Goal: Information Seeking & Learning: Find contact information

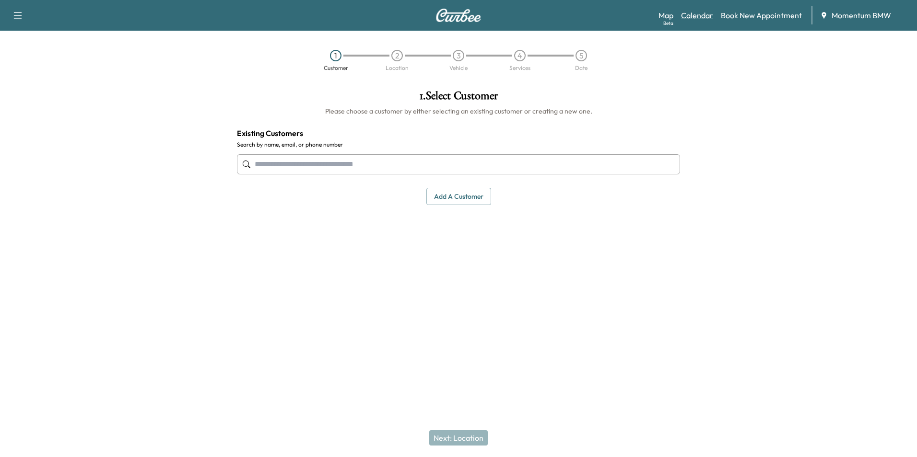
click at [702, 12] on link "Calendar" at bounding box center [697, 16] width 32 height 12
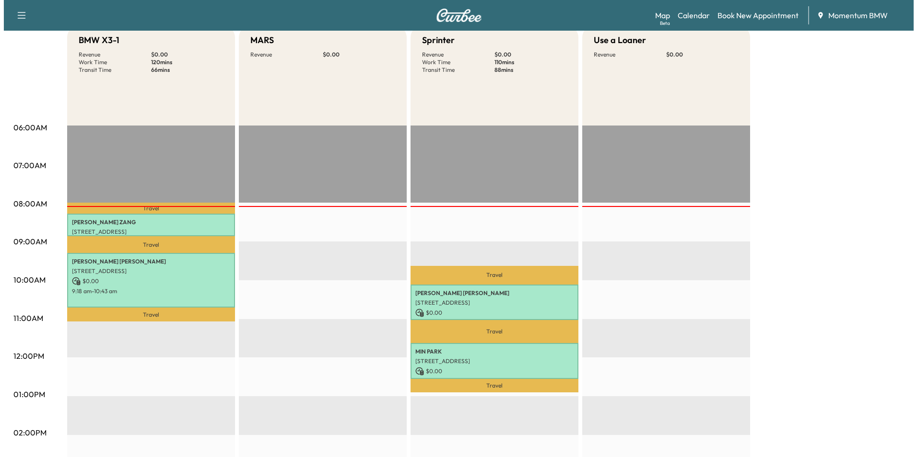
scroll to position [144, 0]
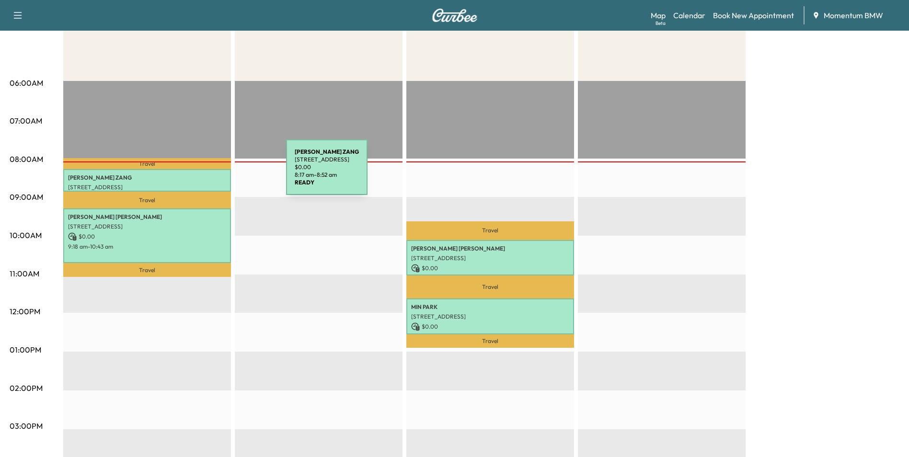
click at [215, 174] on p "[PERSON_NAME]" at bounding box center [147, 178] width 158 height 8
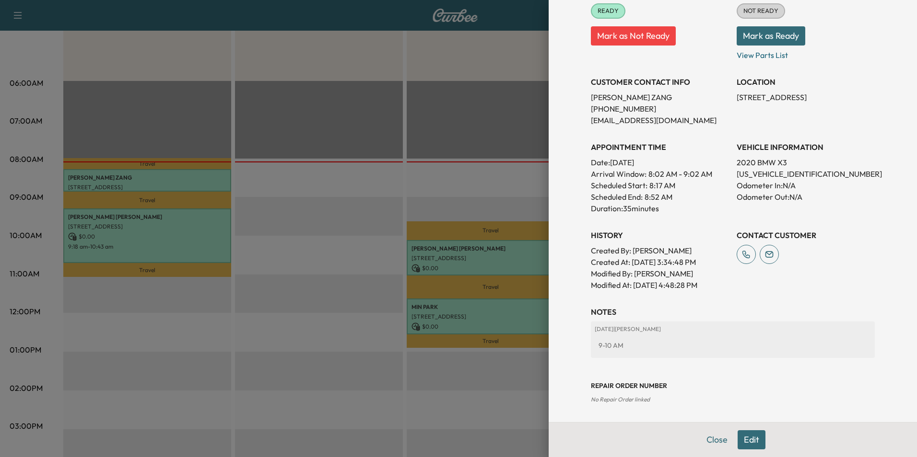
scroll to position [145, 0]
click at [703, 437] on button "Close" at bounding box center [717, 440] width 34 height 19
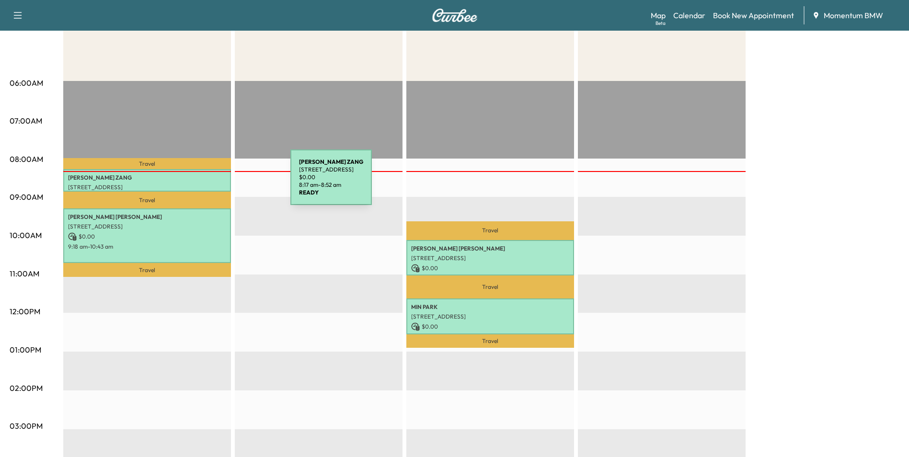
click at [219, 184] on p "[STREET_ADDRESS]" at bounding box center [147, 188] width 158 height 8
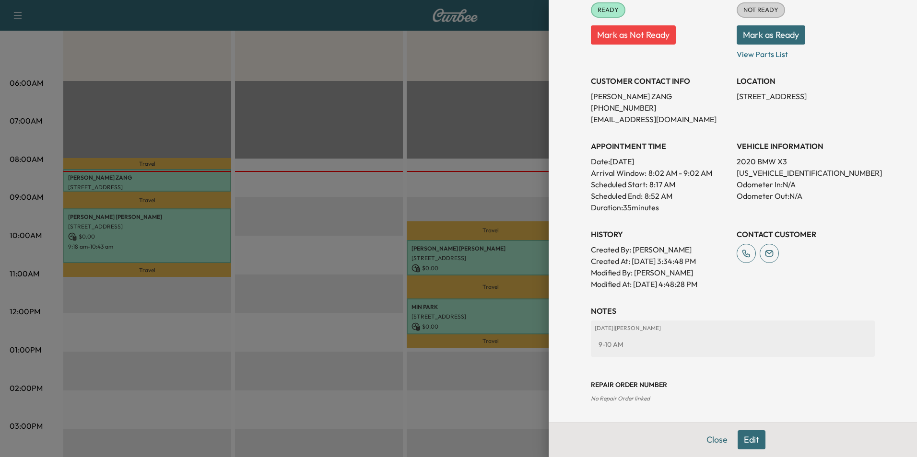
click at [204, 242] on div at bounding box center [458, 228] width 917 height 457
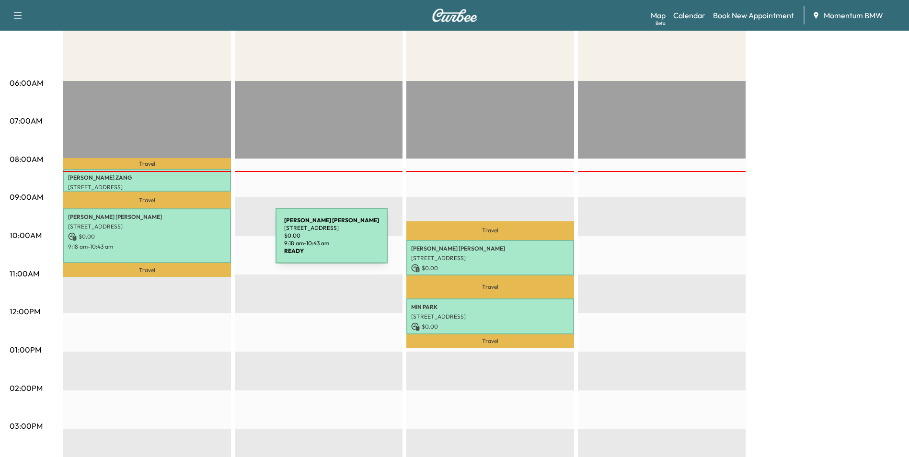
click at [204, 243] on p "9:18 am - 10:43 am" at bounding box center [147, 247] width 158 height 8
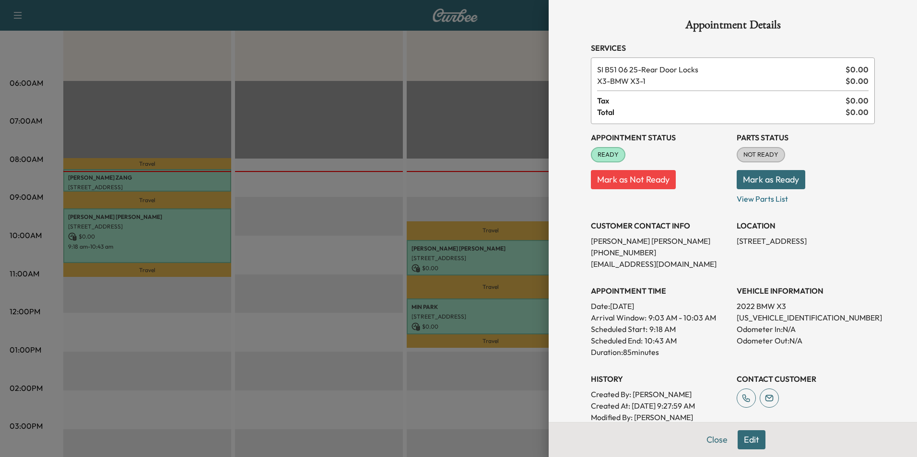
click at [518, 257] on div at bounding box center [458, 228] width 917 height 457
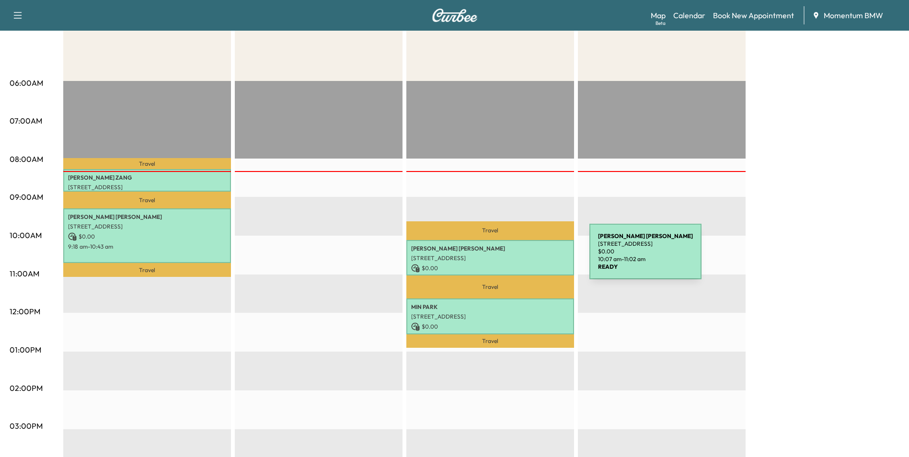
click at [518, 257] on p "[STREET_ADDRESS]" at bounding box center [490, 259] width 158 height 8
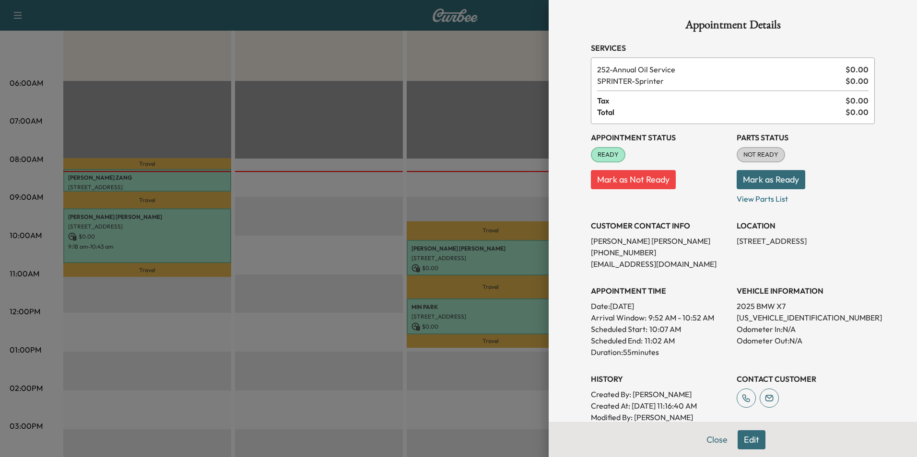
drag, startPoint x: 518, startPoint y: 257, endPoint x: 526, endPoint y: 308, distance: 51.1
click at [526, 308] on div at bounding box center [458, 228] width 917 height 457
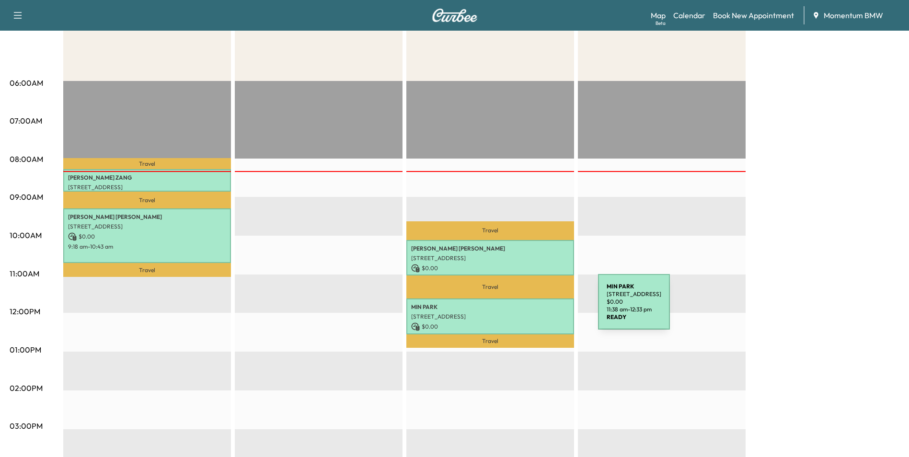
click at [526, 308] on p "[PERSON_NAME]" at bounding box center [490, 307] width 158 height 8
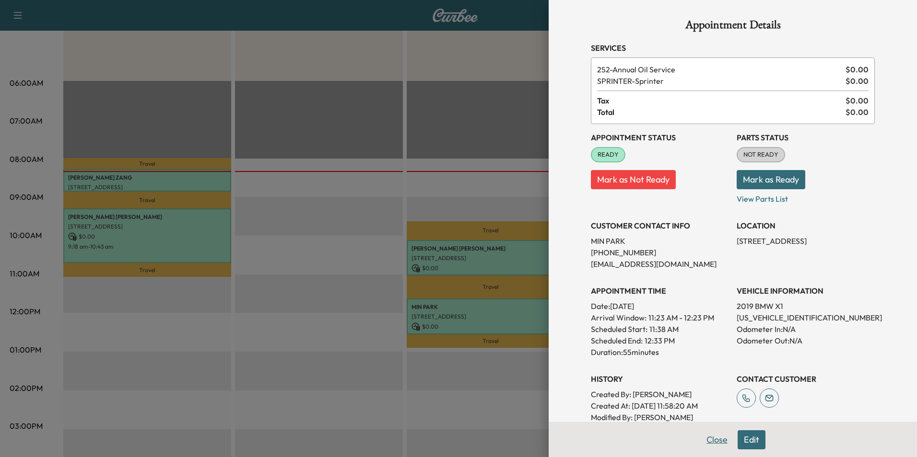
click at [715, 443] on button "Close" at bounding box center [717, 440] width 34 height 19
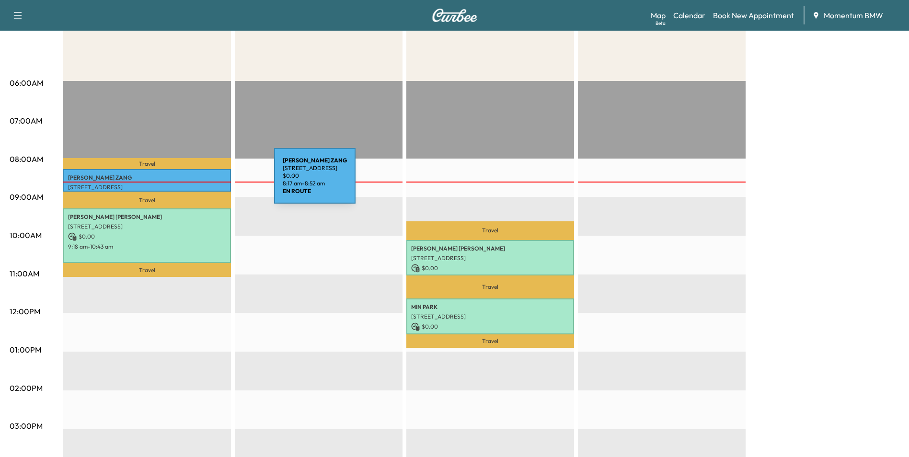
click at [202, 182] on div "[PERSON_NAME] [STREET_ADDRESS] $ 0.00 8:17 am - 8:52 am" at bounding box center [147, 180] width 168 height 23
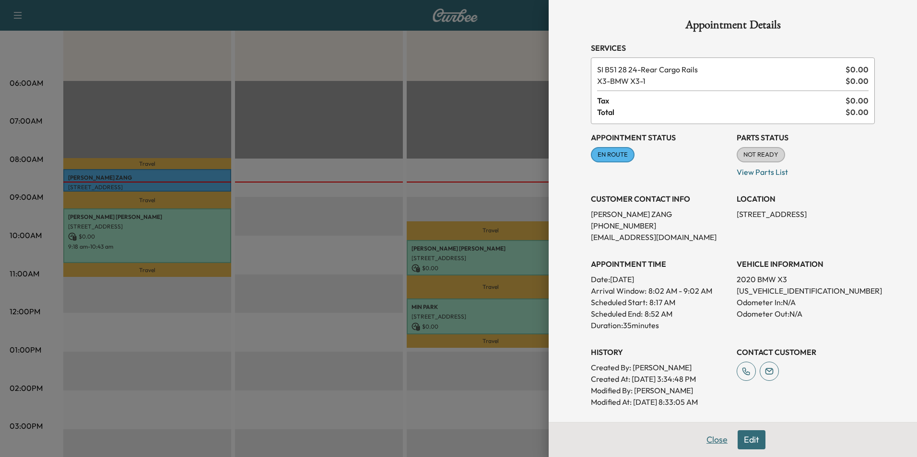
click at [703, 438] on button "Close" at bounding box center [717, 440] width 34 height 19
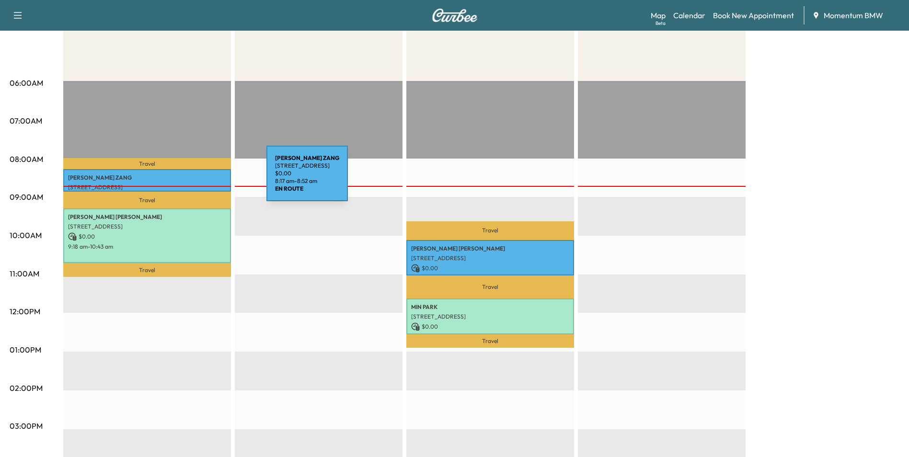
click at [195, 180] on p "[PERSON_NAME]" at bounding box center [147, 178] width 158 height 8
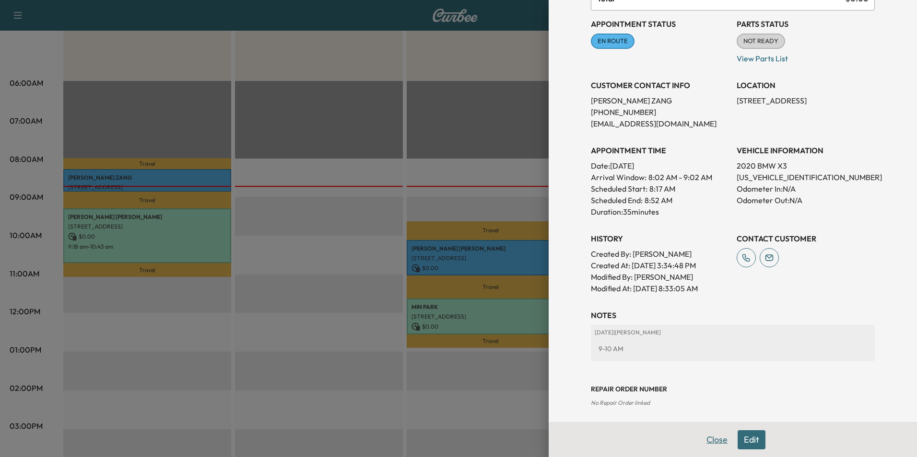
scroll to position [118, 0]
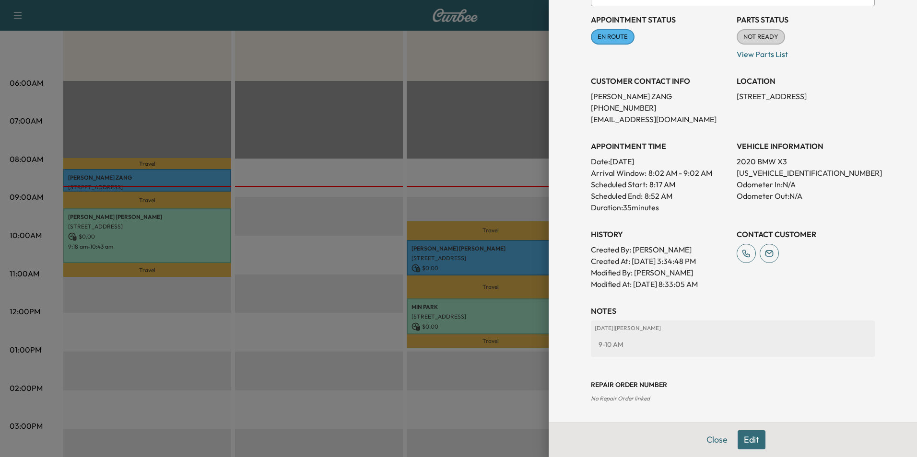
click at [750, 443] on button "Edit" at bounding box center [751, 440] width 28 height 19
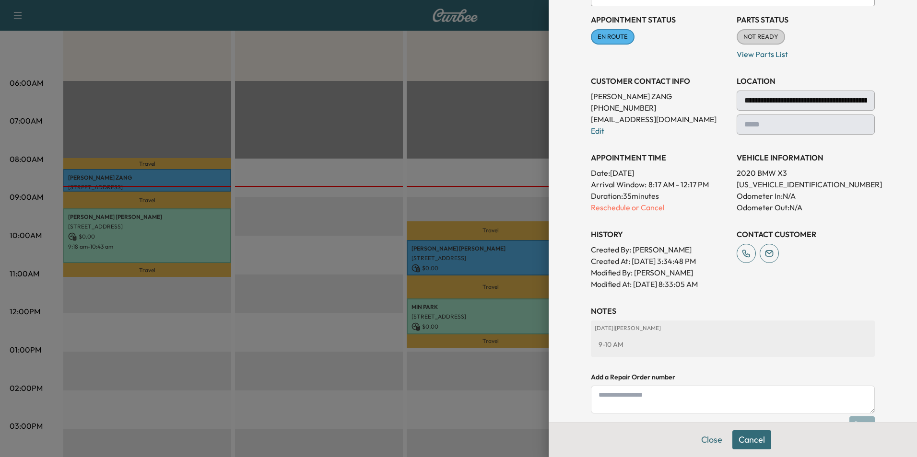
scroll to position [198, 0]
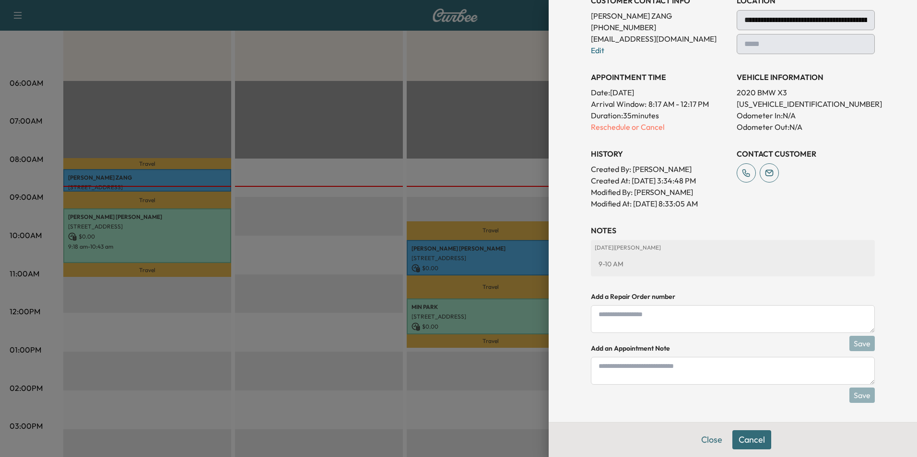
click at [602, 372] on textarea at bounding box center [733, 371] width 284 height 28
type textarea "****"
click at [854, 392] on button "Save" at bounding box center [861, 395] width 25 height 15
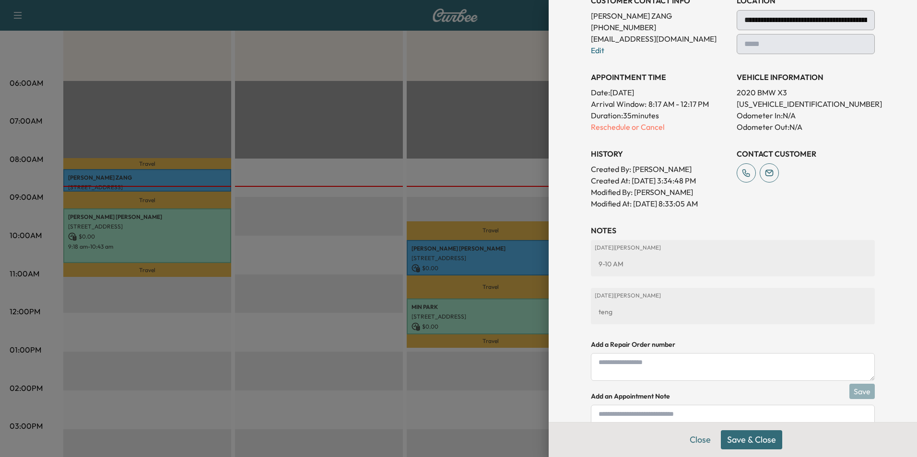
click at [744, 445] on button "Save & Close" at bounding box center [751, 440] width 61 height 19
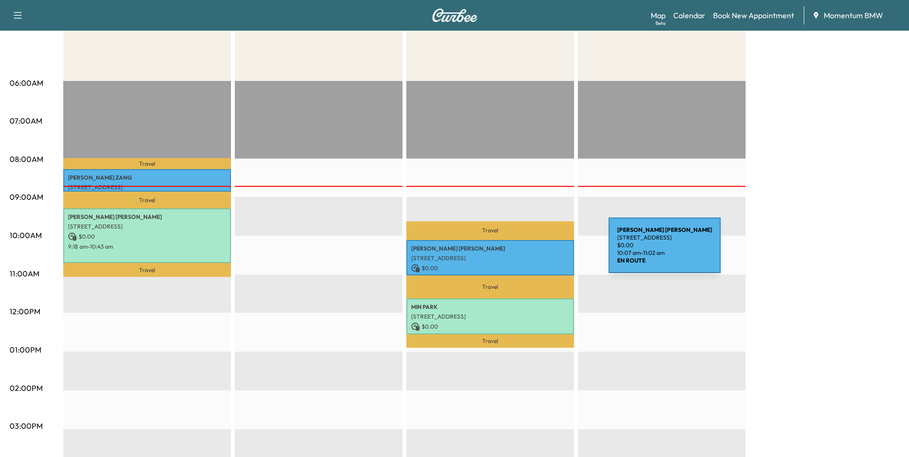
click at [537, 251] on div "[PERSON_NAME] [STREET_ADDRESS][PERSON_NAME] $ 0.00 10:07 am - 11:02 am" at bounding box center [491, 257] width 168 height 35
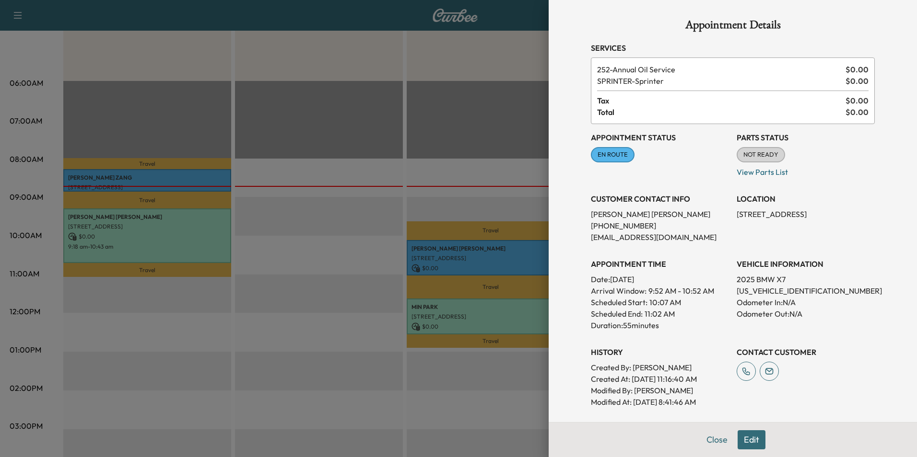
click at [753, 437] on button "Edit" at bounding box center [751, 440] width 28 height 19
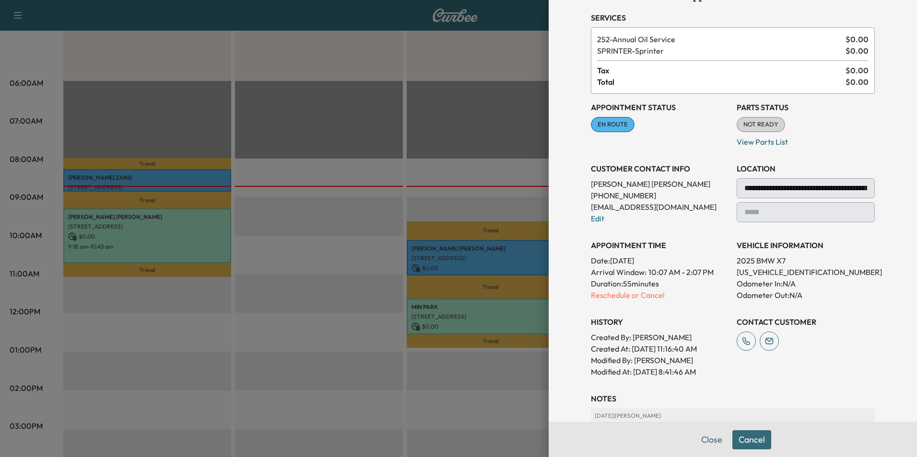
scroll to position [192, 0]
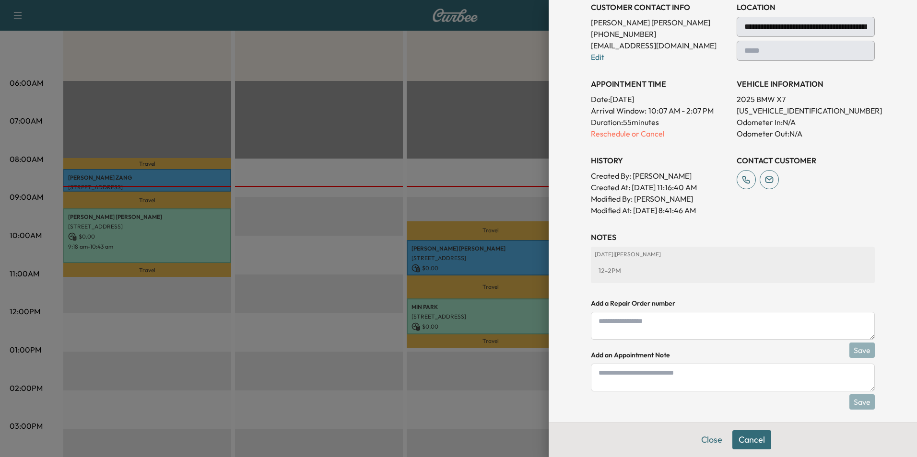
click at [610, 375] on textarea at bounding box center [733, 378] width 284 height 28
type textarea "****"
click at [740, 442] on button "Cancel" at bounding box center [751, 440] width 39 height 19
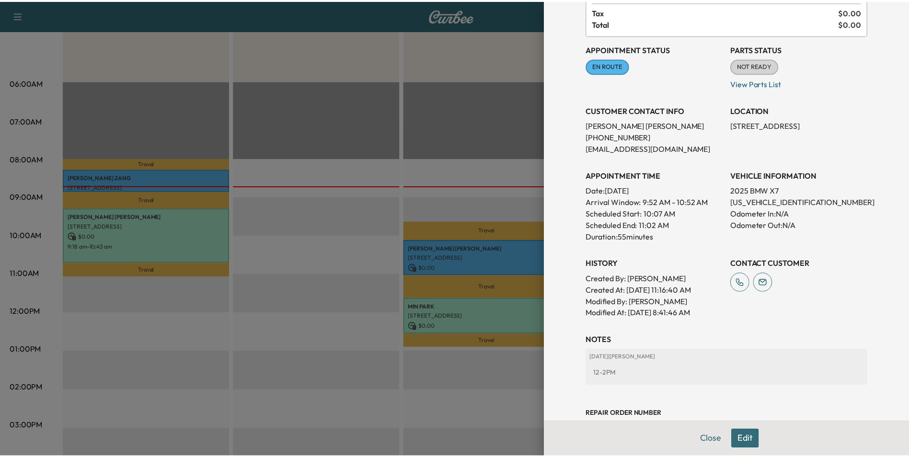
scroll to position [0, 0]
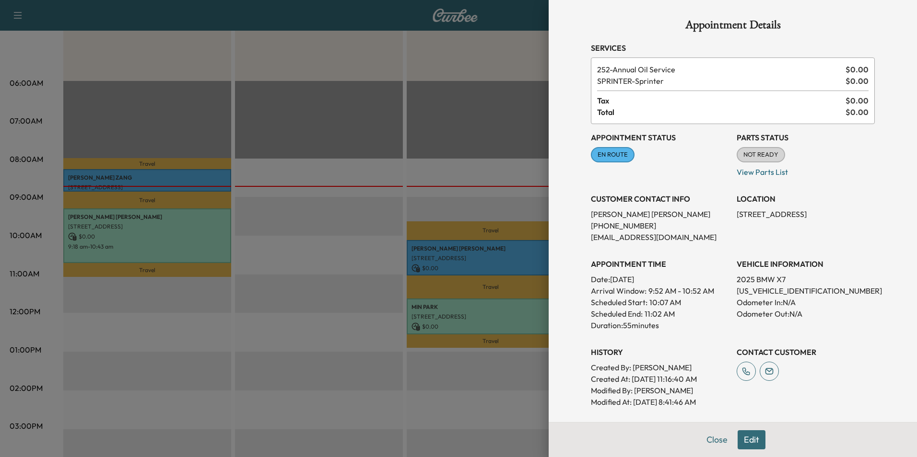
click at [775, 292] on p "[US_VEHICLE_IDENTIFICATION_NUMBER]" at bounding box center [805, 291] width 138 height 12
copy p "[US_VEHICLE_IDENTIFICATION_NUMBER]"
drag, startPoint x: 728, startPoint y: 212, endPoint x: 794, endPoint y: 215, distance: 66.2
click at [794, 215] on div "Appointment Status EN ROUTE Mark as Not Ready Parts Status NOT READY Mark as Re…" at bounding box center [733, 266] width 284 height 284
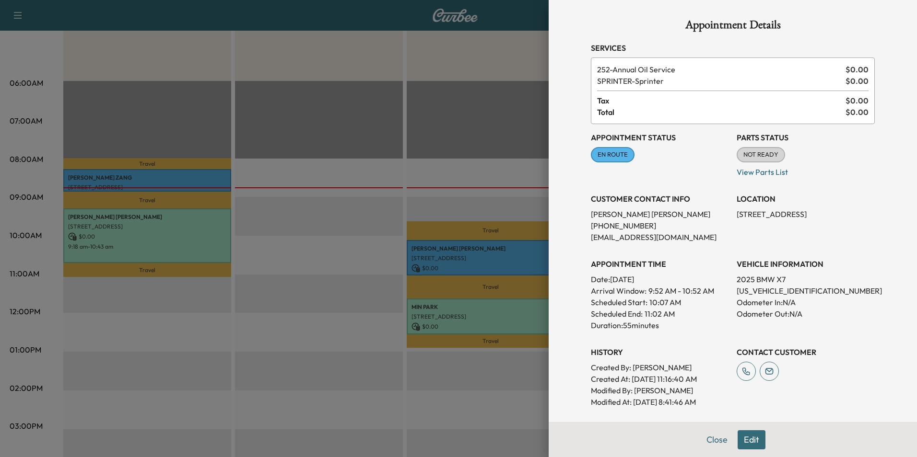
copy p "[STREET_ADDRESS],"
click at [720, 439] on button "Close" at bounding box center [717, 440] width 34 height 19
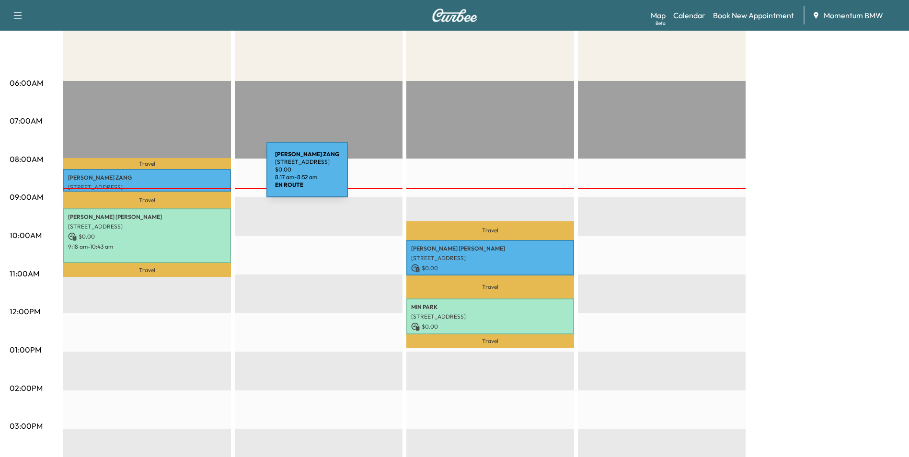
click at [195, 175] on p "[PERSON_NAME]" at bounding box center [147, 178] width 158 height 8
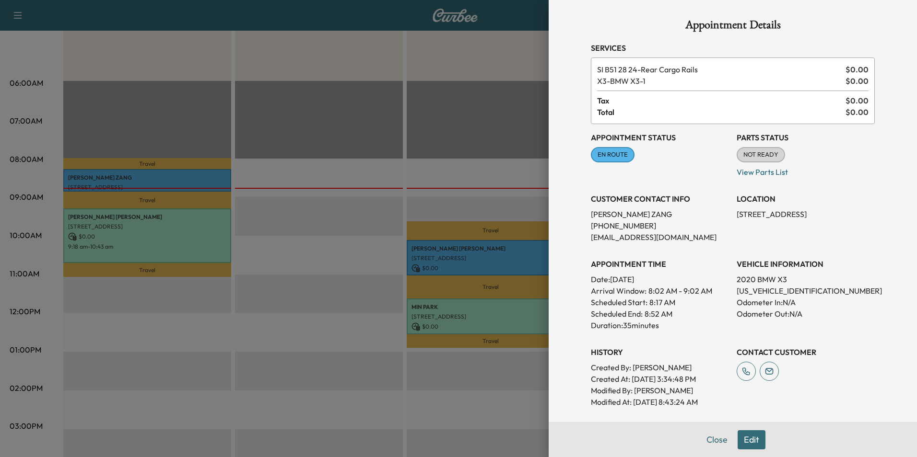
click at [756, 292] on p "[US_VEHICLE_IDENTIFICATION_NUMBER]" at bounding box center [805, 291] width 138 height 12
copy p "[US_VEHICLE_IDENTIFICATION_NUMBER]"
click at [709, 439] on button "Close" at bounding box center [717, 440] width 34 height 19
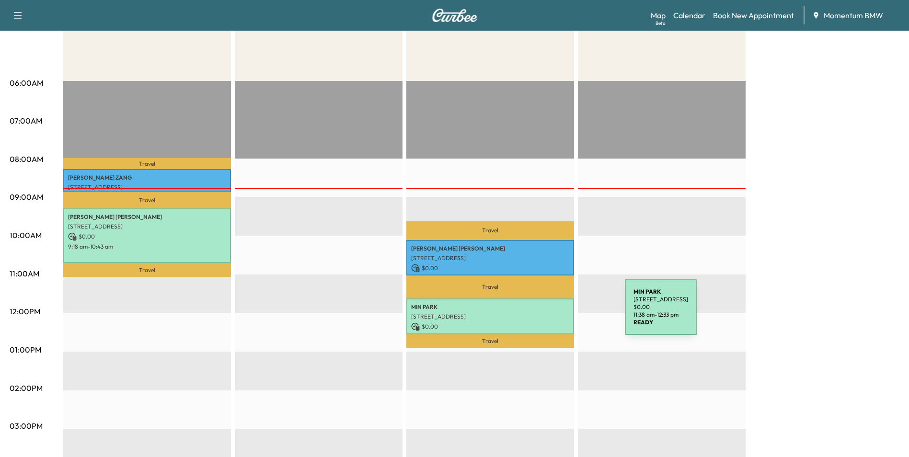
click at [553, 313] on p "[STREET_ADDRESS]" at bounding box center [490, 317] width 158 height 8
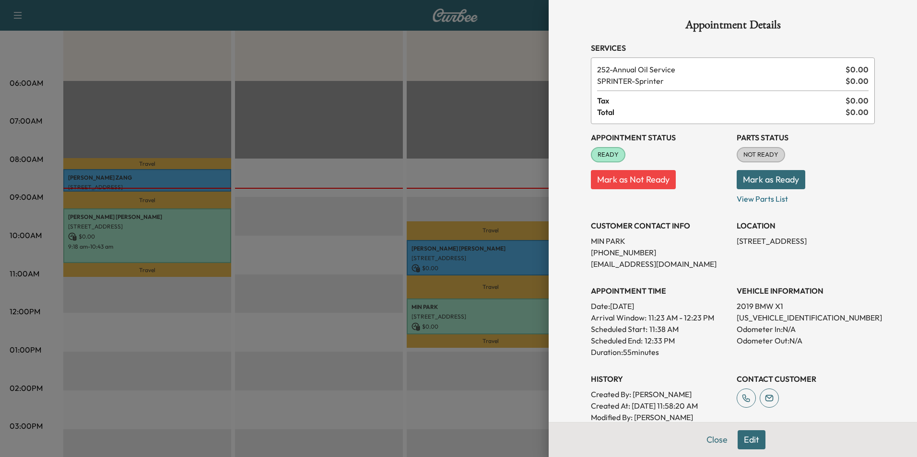
click at [209, 242] on div at bounding box center [458, 228] width 917 height 457
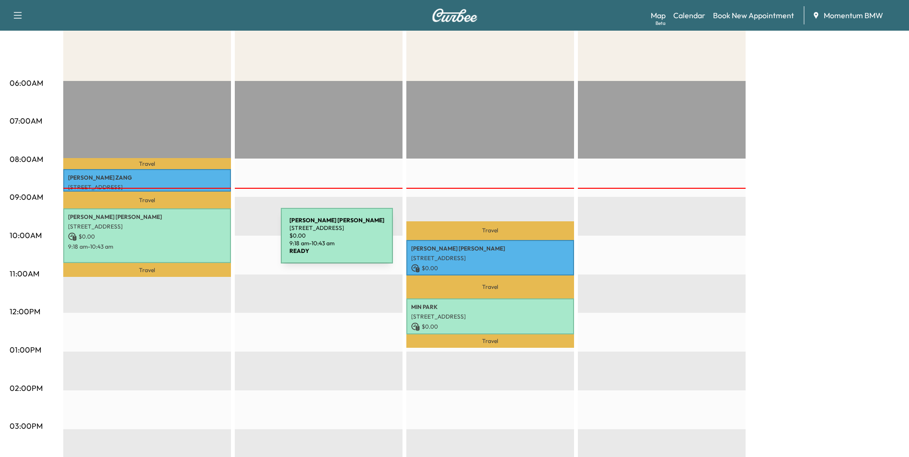
click at [209, 243] on p "9:18 am - 10:43 am" at bounding box center [147, 247] width 158 height 8
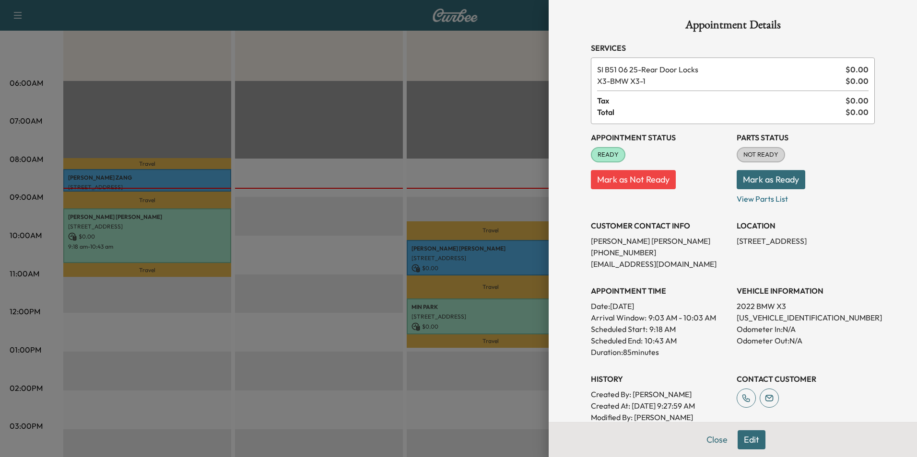
click at [766, 318] on p "[US_VEHICLE_IDENTIFICATION_NUMBER]" at bounding box center [805, 318] width 138 height 12
copy p "[US_VEHICLE_IDENTIFICATION_NUMBER]"
drag, startPoint x: 729, startPoint y: 240, endPoint x: 776, endPoint y: 243, distance: 47.1
click at [776, 243] on p "[STREET_ADDRESS]" at bounding box center [805, 241] width 138 height 12
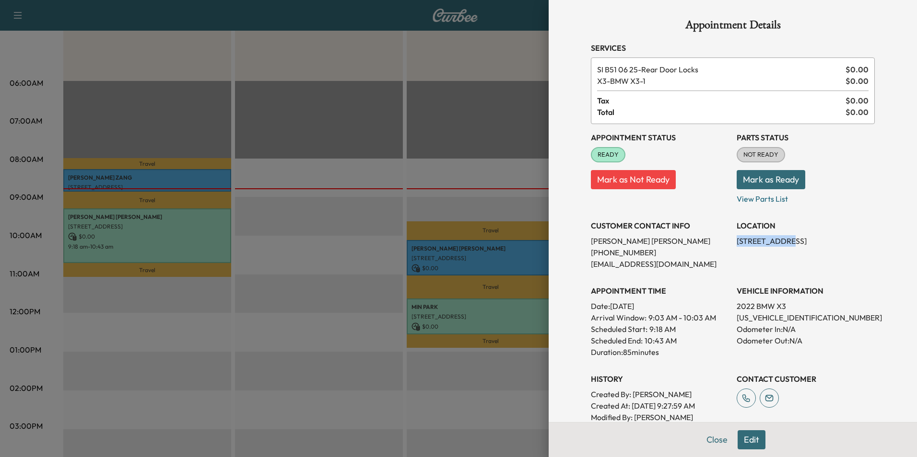
copy p "[STREET_ADDRESS]"
click at [716, 441] on button "Close" at bounding box center [717, 440] width 34 height 19
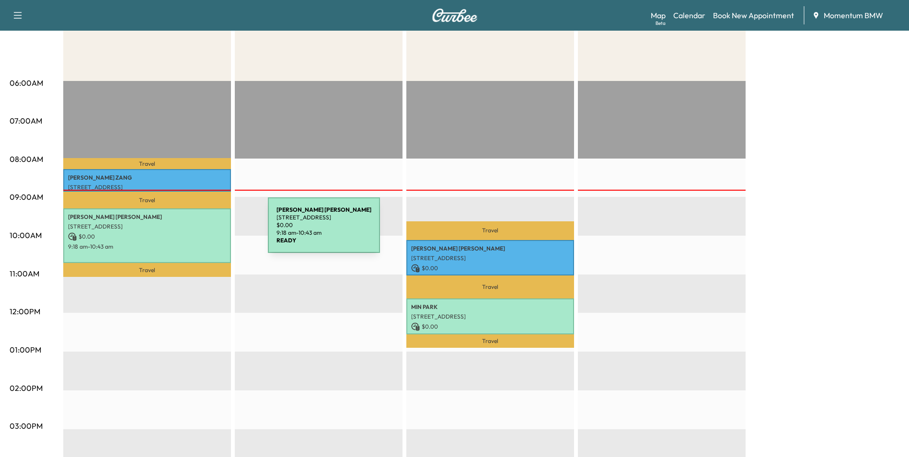
click at [196, 233] on p "$ 0.00" at bounding box center [147, 237] width 158 height 9
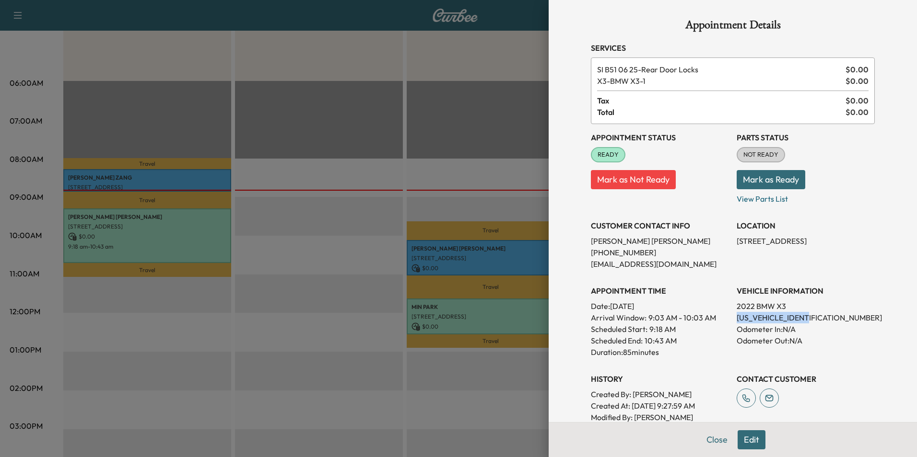
drag, startPoint x: 812, startPoint y: 317, endPoint x: 732, endPoint y: 321, distance: 80.2
click at [736, 321] on p "[US_VEHICLE_IDENTIFICATION_NUMBER]" at bounding box center [805, 318] width 138 height 12
drag, startPoint x: 732, startPoint y: 321, endPoint x: 789, endPoint y: 319, distance: 57.6
copy p "[US_VEHICLE_IDENTIFICATION_NUMBER]"
click at [715, 443] on button "Close" at bounding box center [717, 440] width 34 height 19
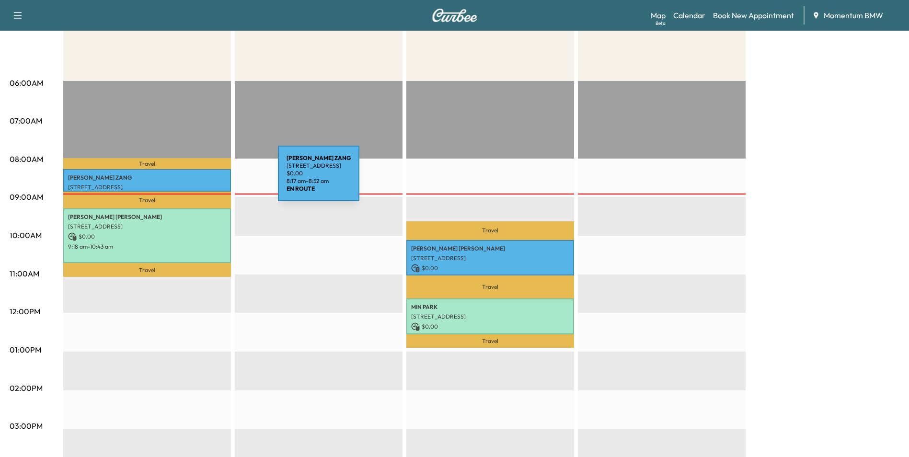
click at [206, 179] on p "[PERSON_NAME]" at bounding box center [147, 178] width 158 height 8
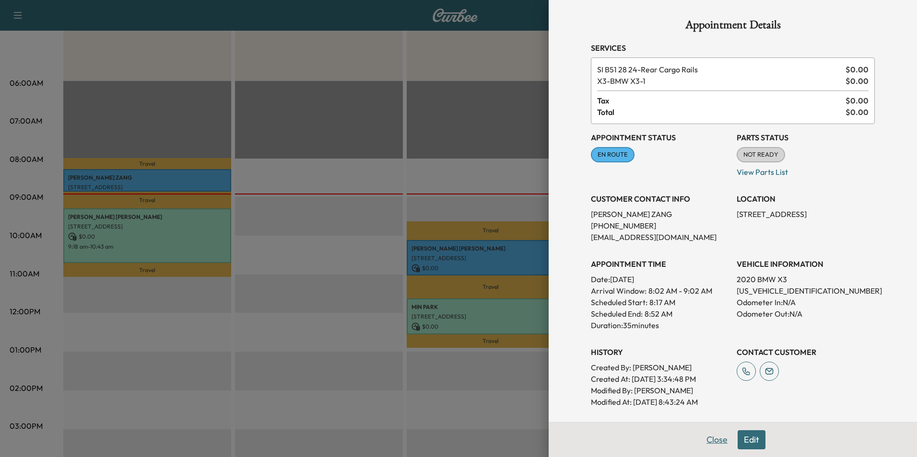
click at [708, 435] on button "Close" at bounding box center [717, 440] width 34 height 19
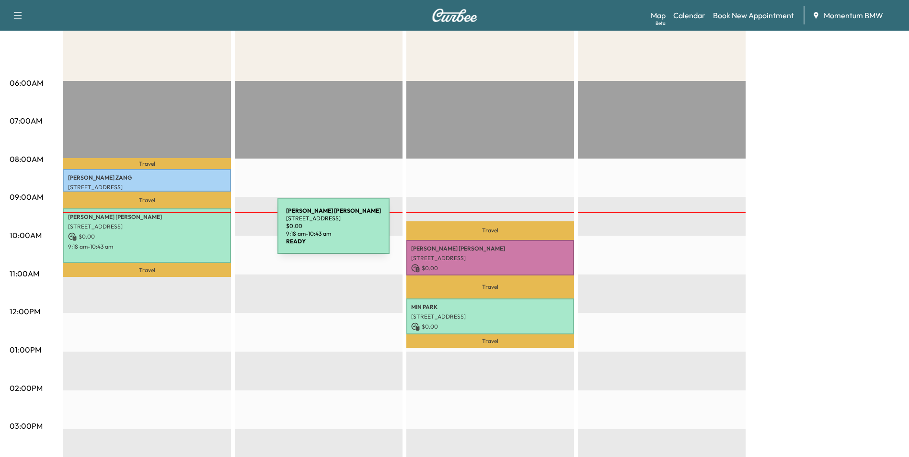
click at [206, 233] on p "$ 0.00" at bounding box center [147, 237] width 158 height 9
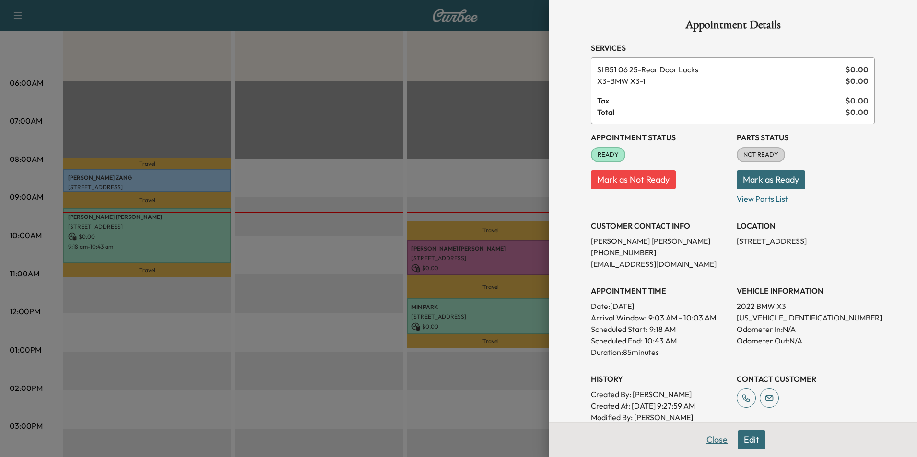
click at [713, 440] on button "Close" at bounding box center [717, 440] width 34 height 19
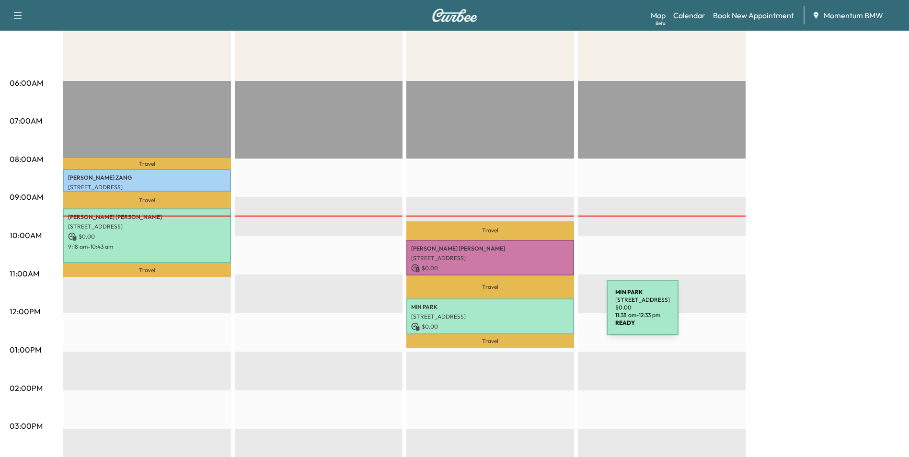
click at [535, 314] on p "[STREET_ADDRESS]" at bounding box center [490, 317] width 158 height 8
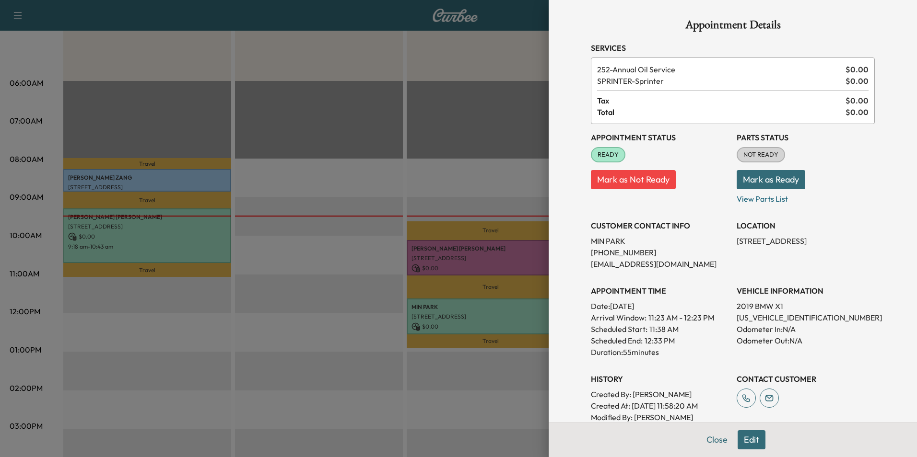
click at [178, 233] on div at bounding box center [458, 228] width 917 height 457
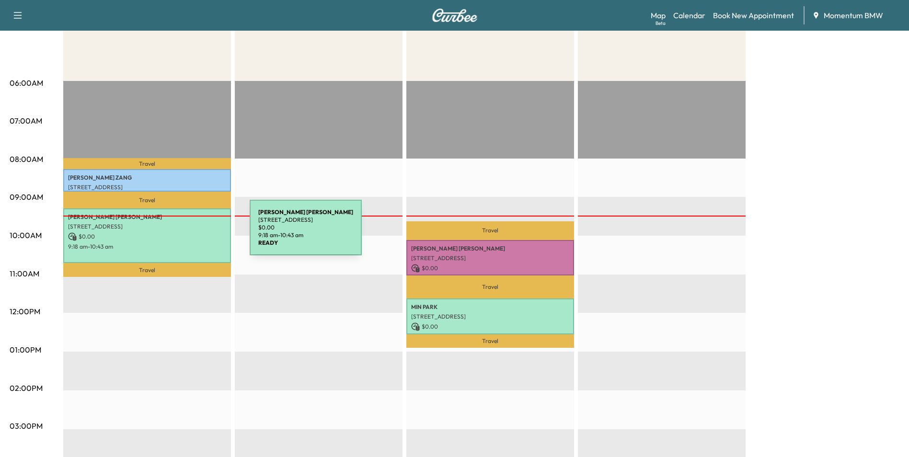
click at [178, 233] on p "$ 0.00" at bounding box center [147, 237] width 158 height 9
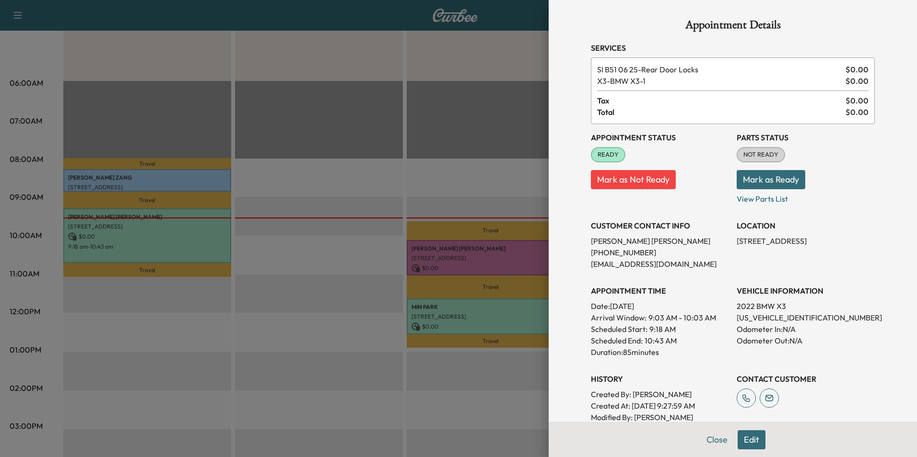
click at [707, 437] on button "Close" at bounding box center [717, 440] width 34 height 19
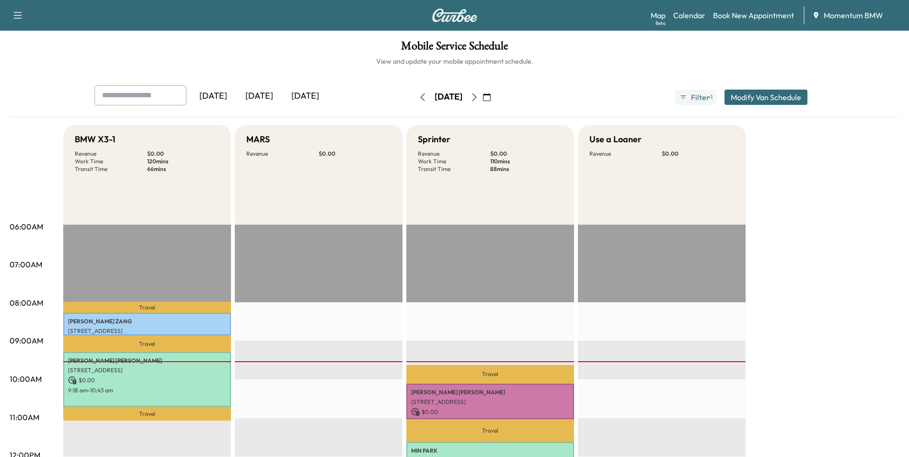
click at [491, 97] on icon "button" at bounding box center [487, 97] width 8 height 8
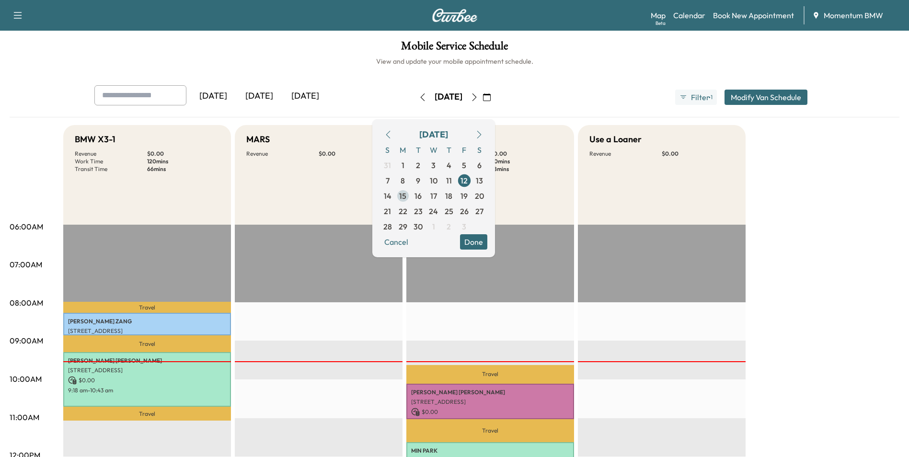
click at [407, 196] on span "15" at bounding box center [402, 196] width 7 height 12
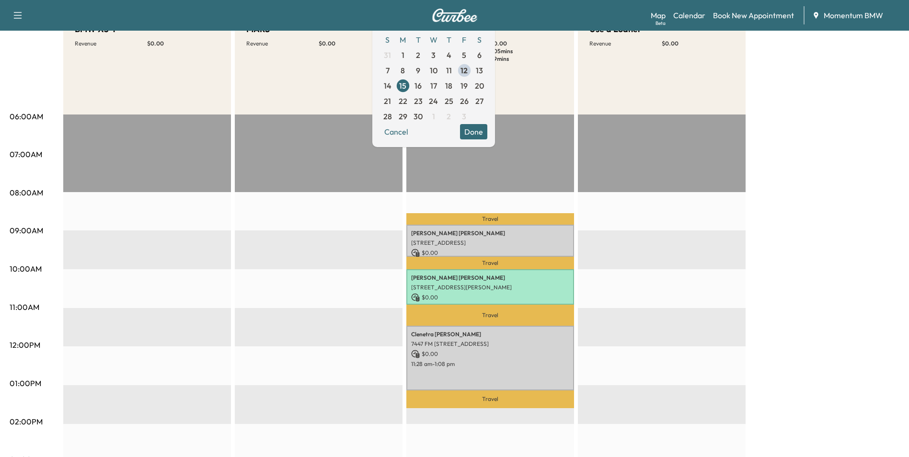
scroll to position [144, 0]
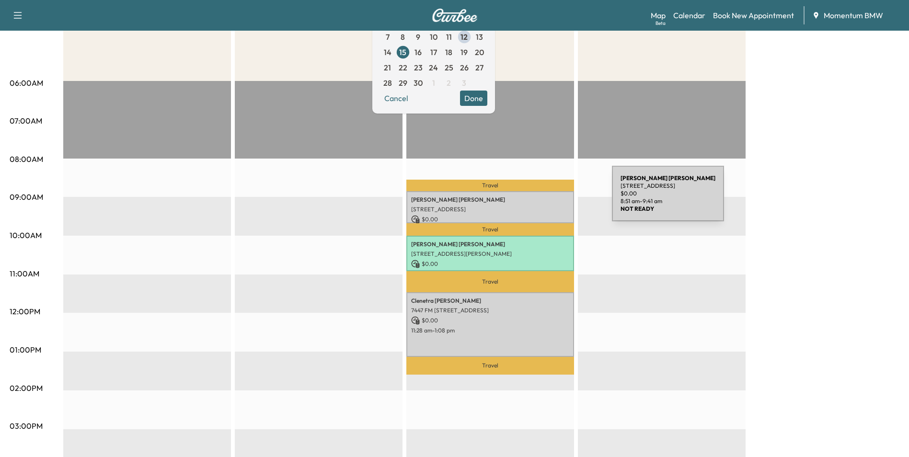
click at [540, 199] on p "[PERSON_NAME]" at bounding box center [490, 200] width 158 height 8
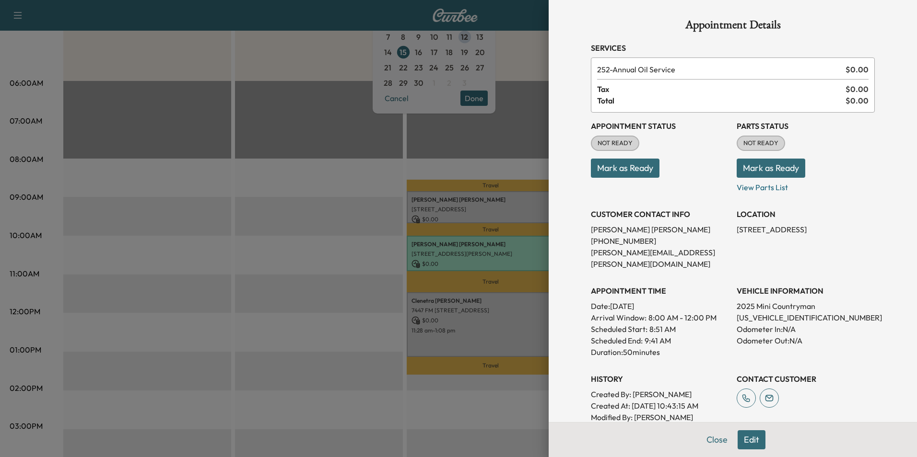
click at [531, 251] on div at bounding box center [458, 228] width 917 height 457
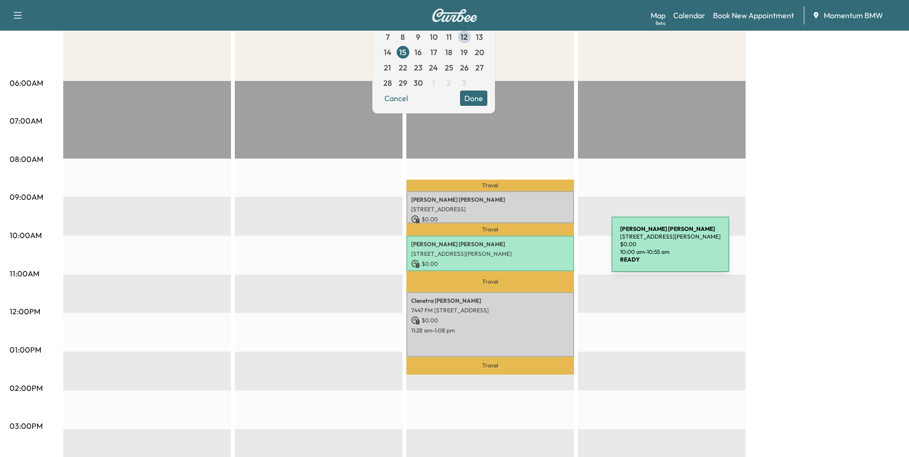
click at [540, 250] on p "[STREET_ADDRESS][PERSON_NAME]" at bounding box center [490, 254] width 158 height 8
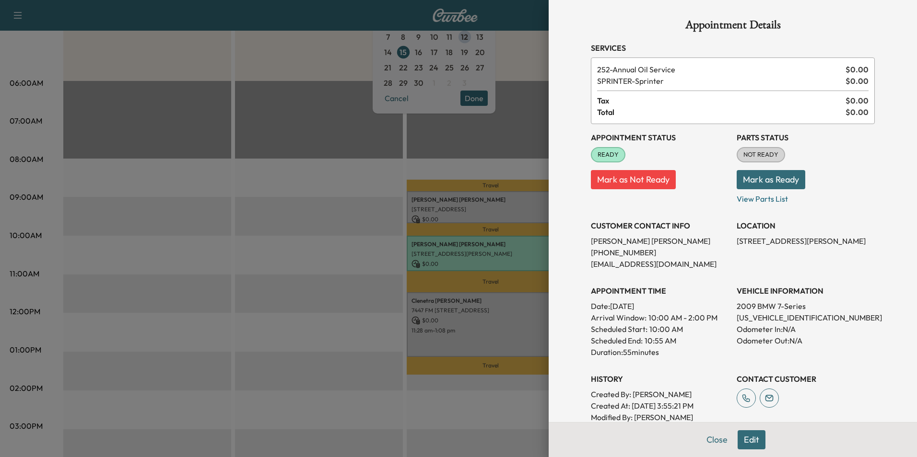
click at [513, 319] on div at bounding box center [458, 228] width 917 height 457
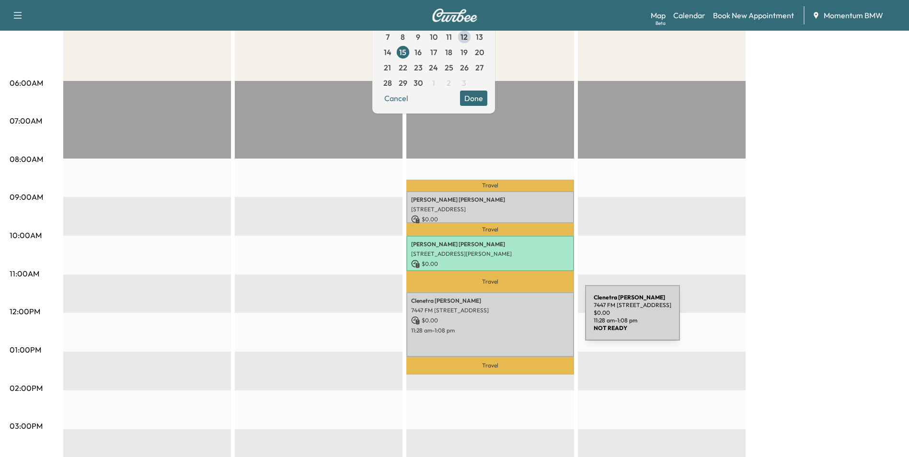
click at [513, 319] on p "$ 0.00" at bounding box center [490, 320] width 158 height 9
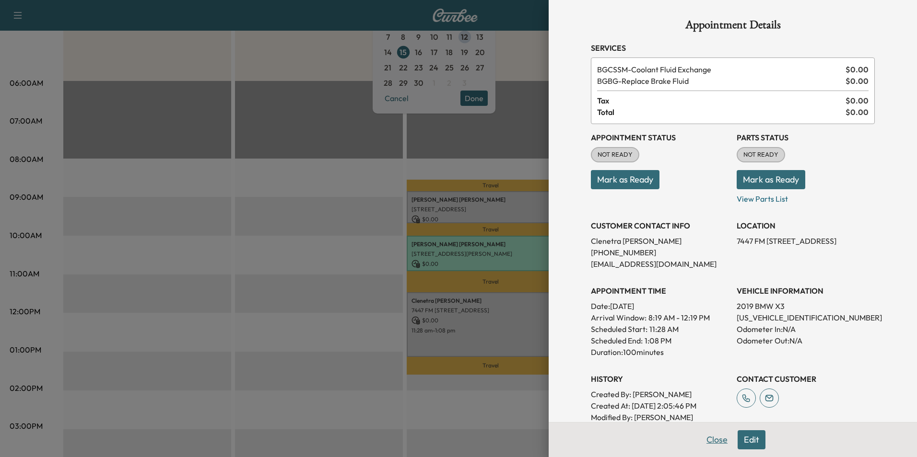
click at [713, 438] on button "Close" at bounding box center [717, 440] width 34 height 19
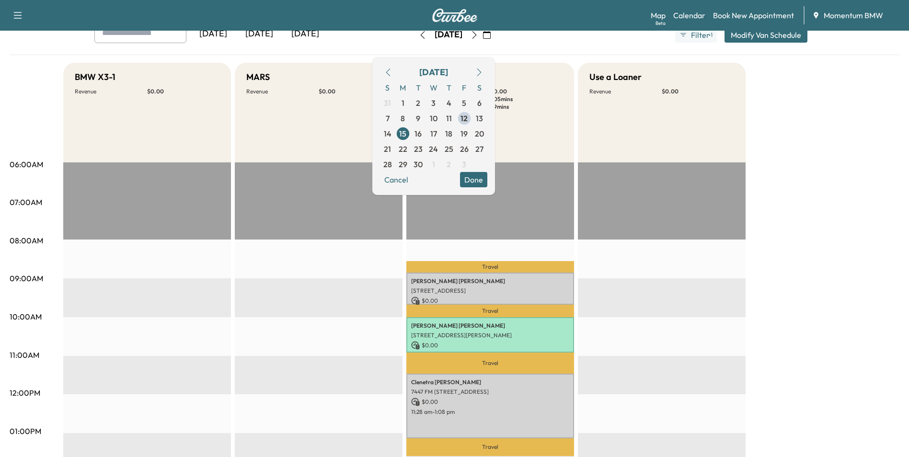
scroll to position [0, 0]
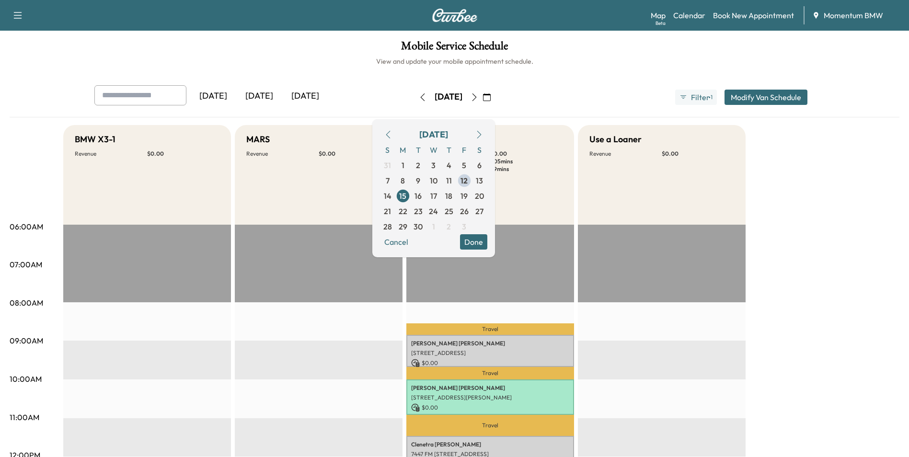
click at [419, 96] on icon "button" at bounding box center [423, 97] width 8 height 8
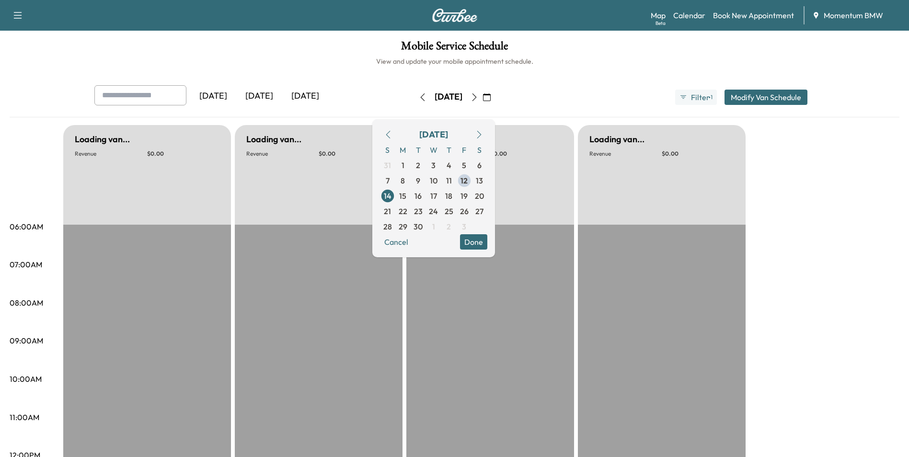
click at [420, 96] on icon "button" at bounding box center [422, 97] width 4 height 8
click at [419, 96] on icon "button" at bounding box center [423, 97] width 8 height 8
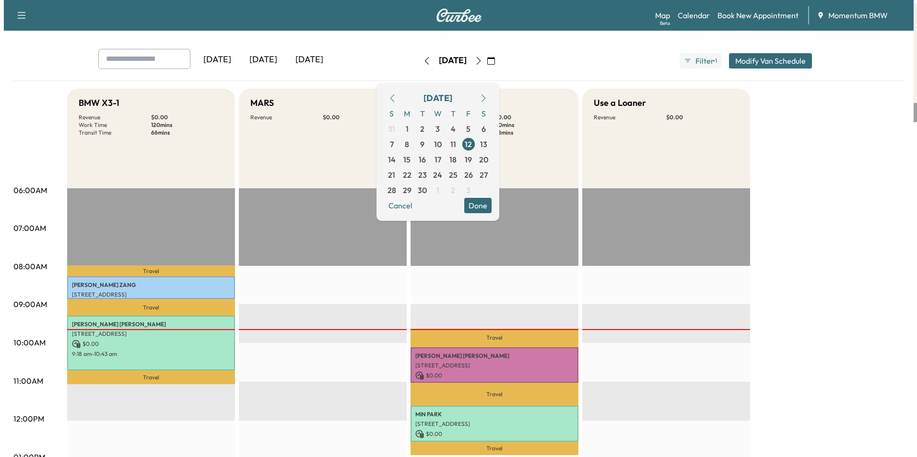
scroll to position [96, 0]
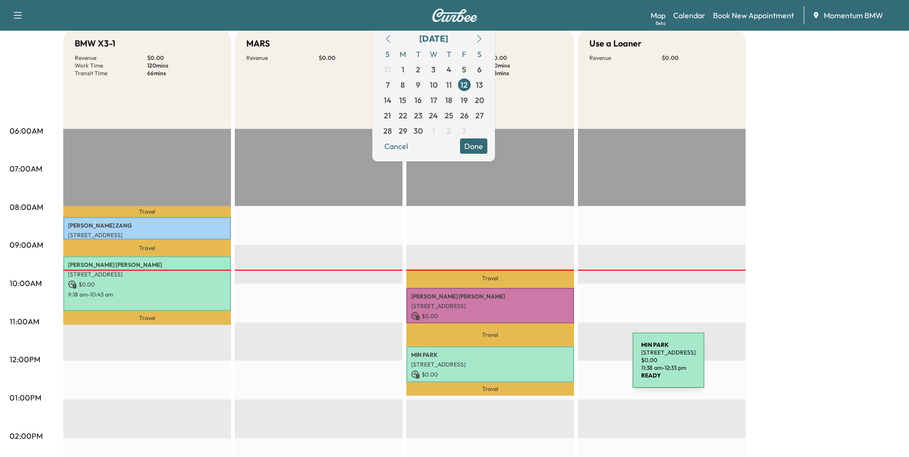
click at [561, 366] on p "[STREET_ADDRESS]" at bounding box center [490, 365] width 158 height 8
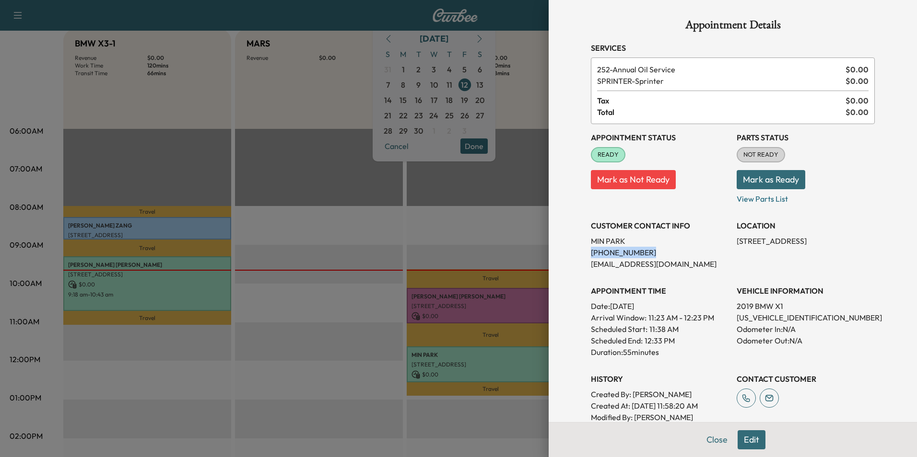
drag, startPoint x: 583, startPoint y: 252, endPoint x: 659, endPoint y: 252, distance: 75.3
click at [659, 252] on p "[PHONE_NUMBER]" at bounding box center [660, 253] width 138 height 12
drag, startPoint x: 659, startPoint y: 252, endPoint x: 622, endPoint y: 251, distance: 36.9
copy p "[PHONE_NUMBER]"
